Goal: Transaction & Acquisition: Book appointment/travel/reservation

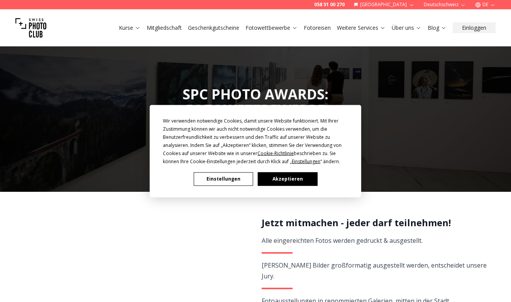
click at [288, 182] on button "Akzeptieren" at bounding box center [287, 179] width 59 height 14
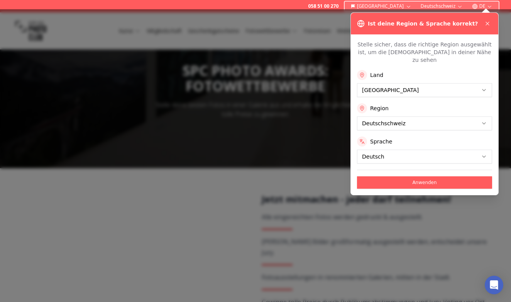
scroll to position [25, 0]
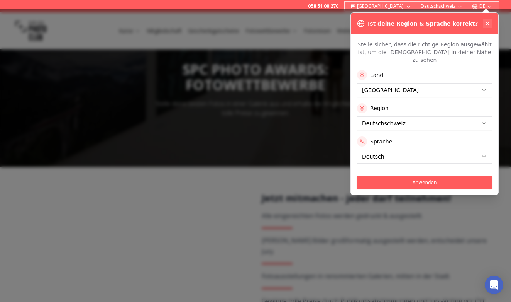
click at [489, 24] on icon at bounding box center [488, 23] width 6 height 6
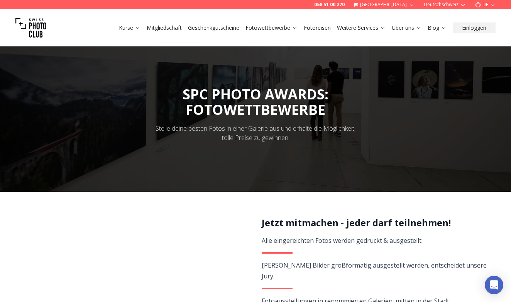
scroll to position [0, 0]
click at [317, 29] on link "Fotoreisen" at bounding box center [317, 28] width 27 height 8
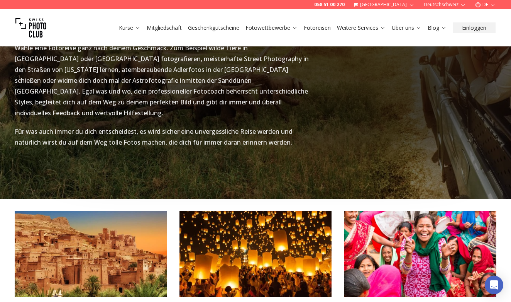
scroll to position [986, 0]
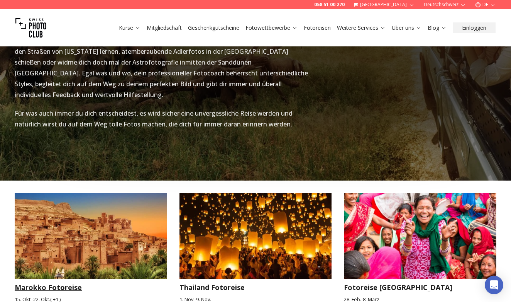
click at [114, 211] on img at bounding box center [91, 236] width 153 height 86
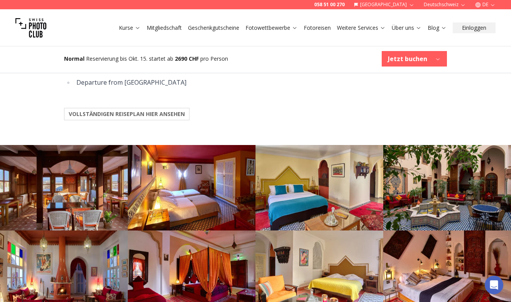
scroll to position [943, 0]
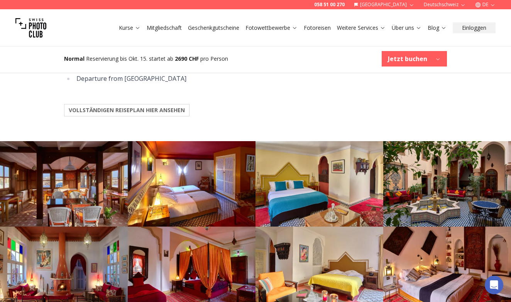
click at [56, 167] on img at bounding box center [64, 183] width 128 height 85
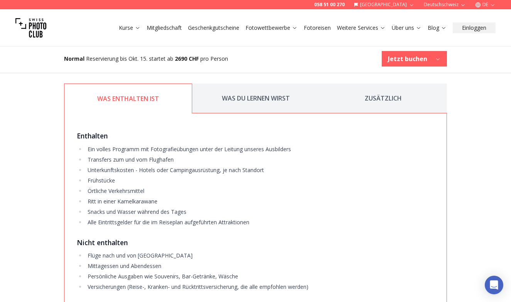
scroll to position [1260, 0]
click at [252, 90] on button "WAS DU LERNEN WIRST" at bounding box center [255, 98] width 127 height 30
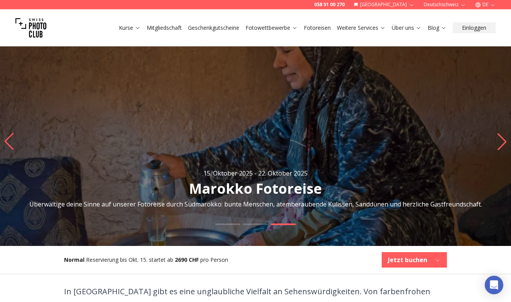
scroll to position [0, 0]
